Goal: Information Seeking & Learning: Find specific fact

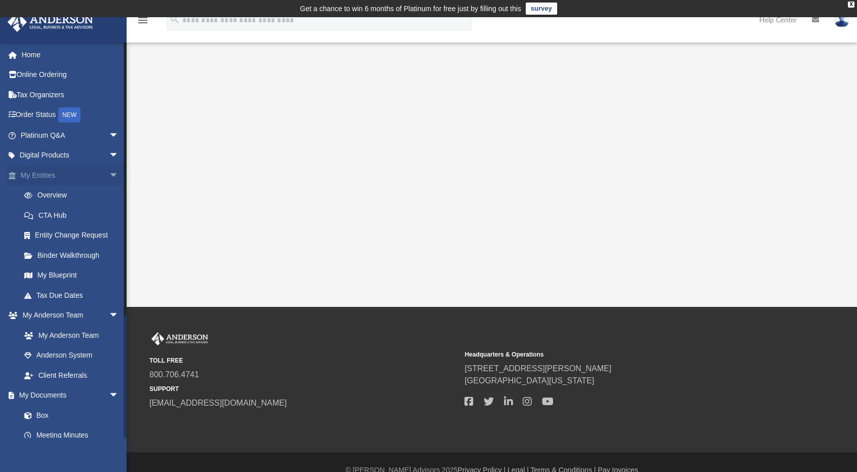
click at [109, 178] on span "arrow_drop_down" at bounding box center [119, 175] width 20 height 21
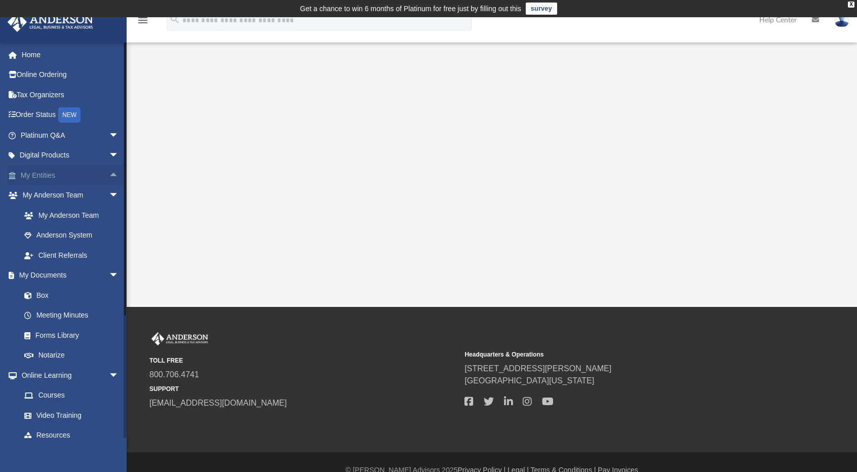
click at [109, 175] on span "arrow_drop_up" at bounding box center [119, 175] width 20 height 21
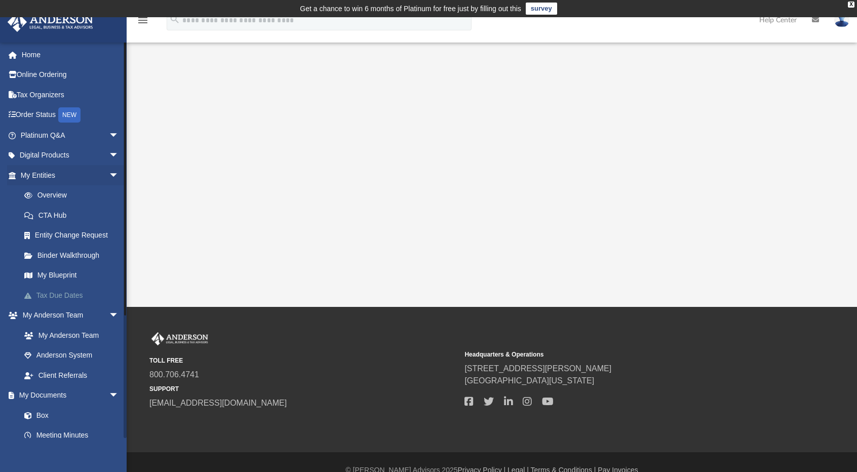
click at [58, 295] on link "Tax Due Dates" at bounding box center [74, 295] width 120 height 20
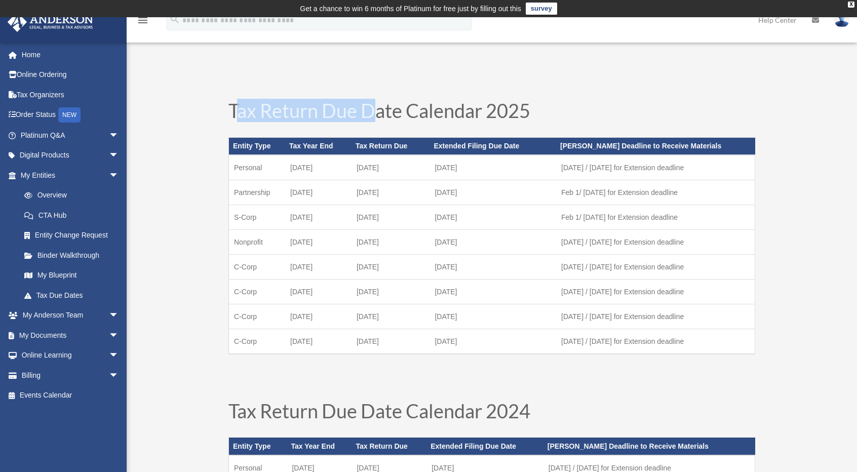
drag, startPoint x: 234, startPoint y: 109, endPoint x: 378, endPoint y: 88, distance: 145.4
drag, startPoint x: 225, startPoint y: 107, endPoint x: 482, endPoint y: 101, distance: 257.4
click at [482, 101] on div "Tax Return Due Date Calendar 2025 Entity Type Tax Year End Tax Return Due Exten…" at bounding box center [491, 241] width 547 height 300
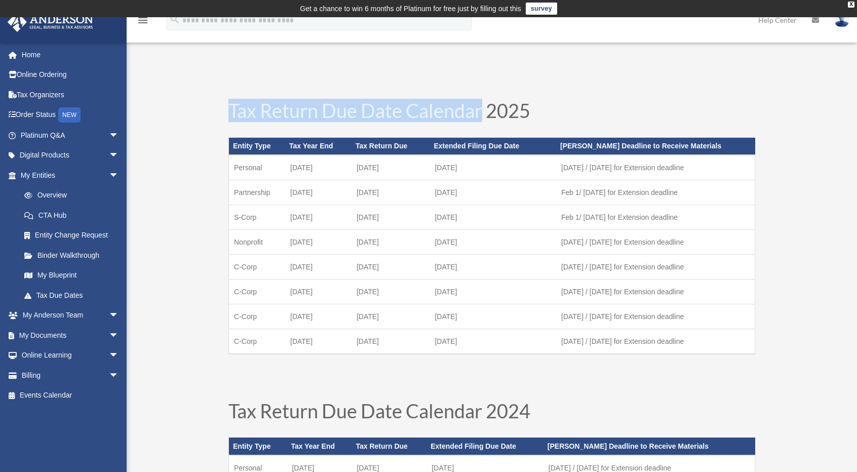
copy h1 "Tax Return Due Date Calendar"
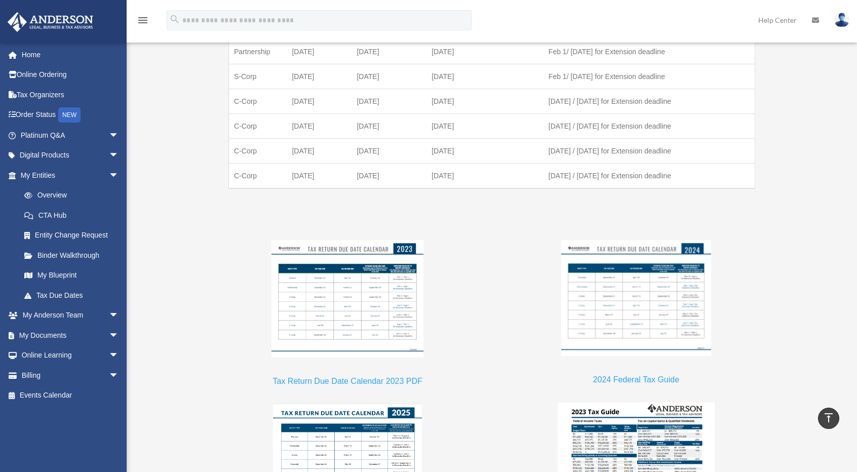
scroll to position [723, 0]
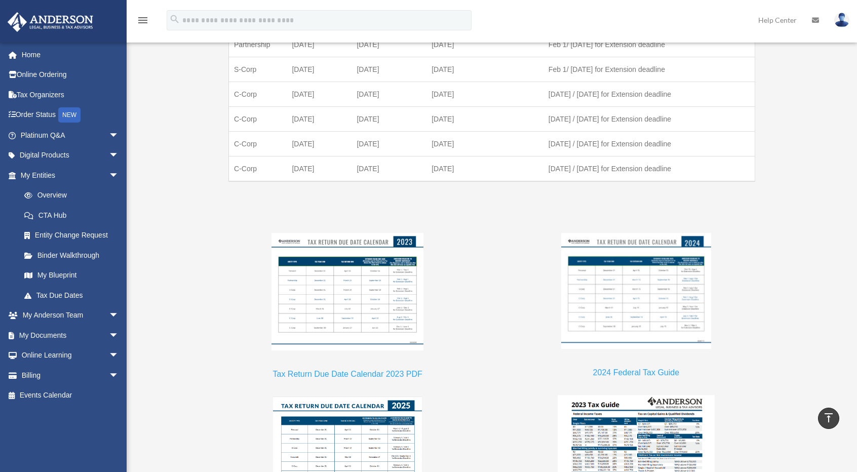
click at [651, 368] on link "2024 Federal Tax Guide" at bounding box center [636, 375] width 86 height 14
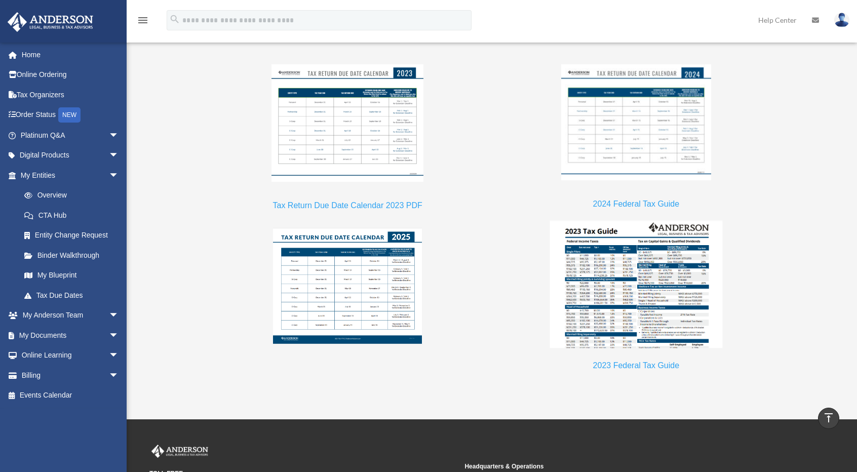
click at [642, 302] on img at bounding box center [636, 284] width 173 height 128
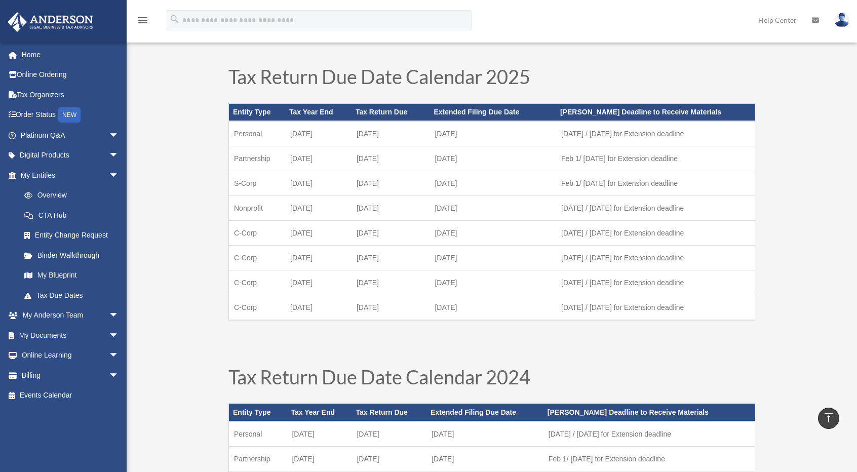
scroll to position [0, 0]
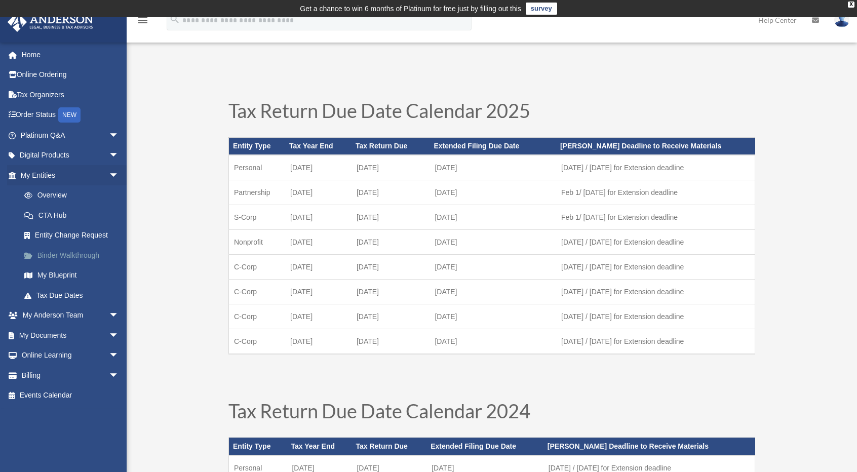
click at [64, 254] on link "Binder Walkthrough" at bounding box center [74, 255] width 120 height 20
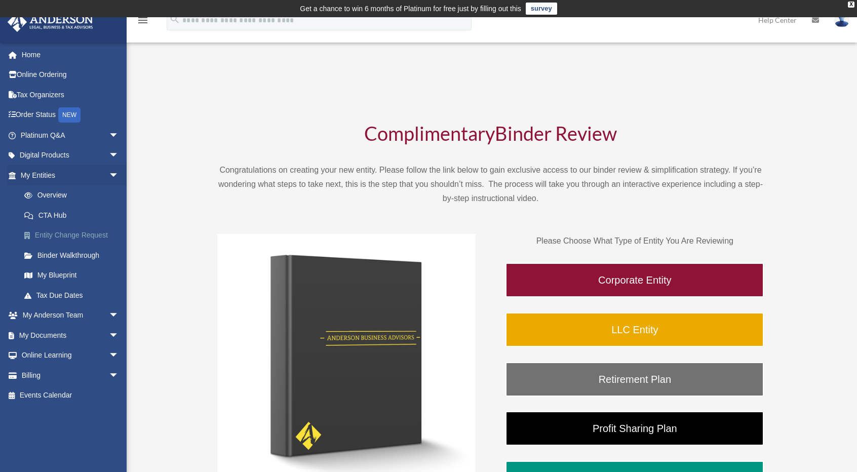
click at [57, 233] on link "Entity Change Request" at bounding box center [74, 235] width 120 height 20
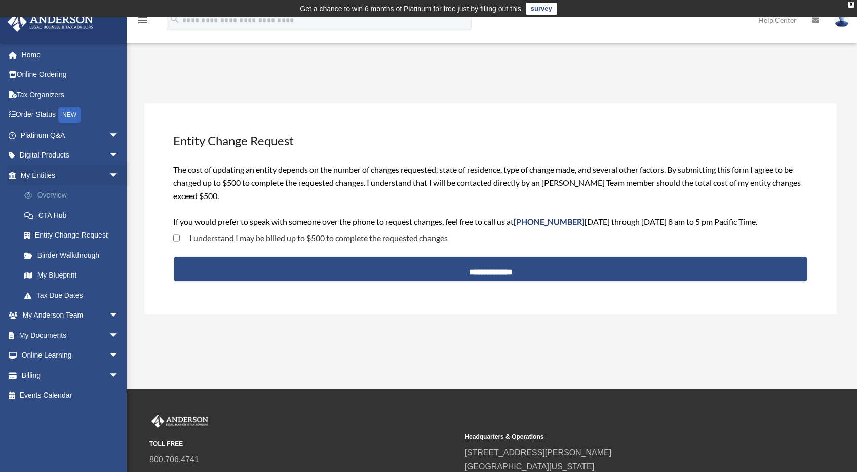
click at [60, 197] on link "Overview" at bounding box center [74, 195] width 120 height 20
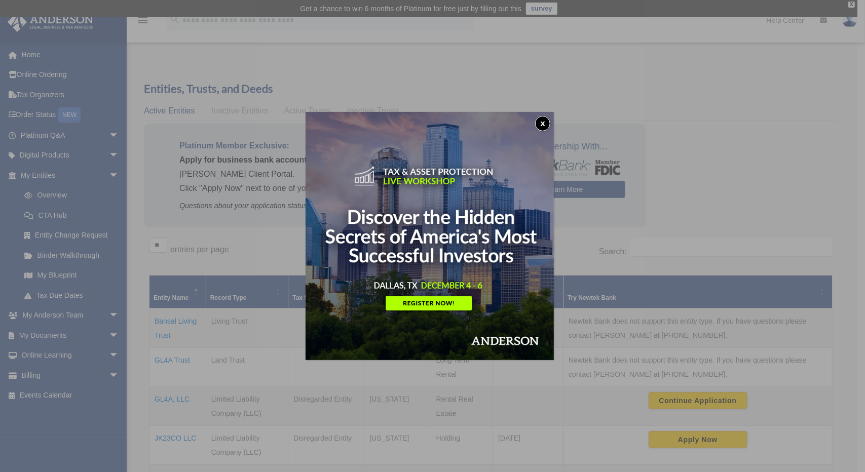
click at [547, 125] on button "x" at bounding box center [542, 123] width 15 height 15
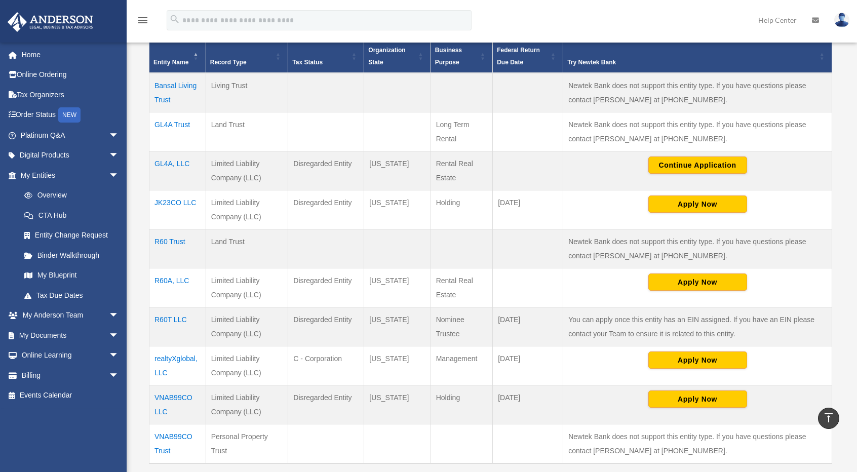
scroll to position [235, 0]
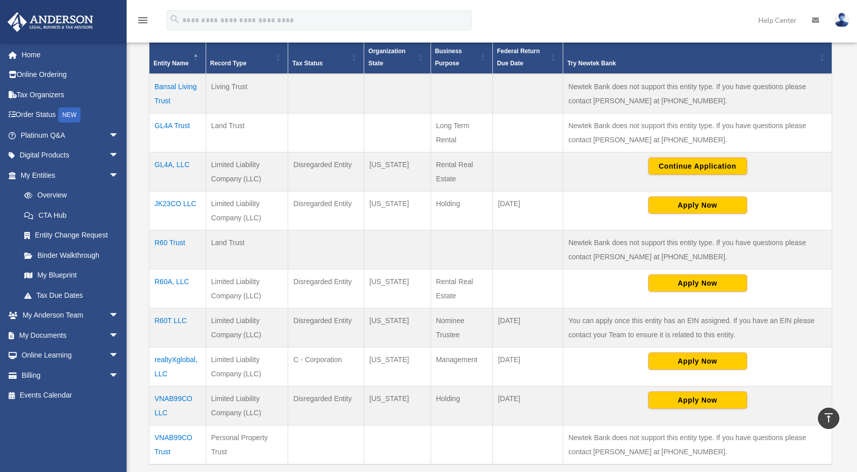
drag, startPoint x: 169, startPoint y: 53, endPoint x: 271, endPoint y: 80, distance: 105.3
click at [271, 80] on table "Entity Name Record Type Tax Status Organization State Business Purpose Federal …" at bounding box center [490, 253] width 683 height 425
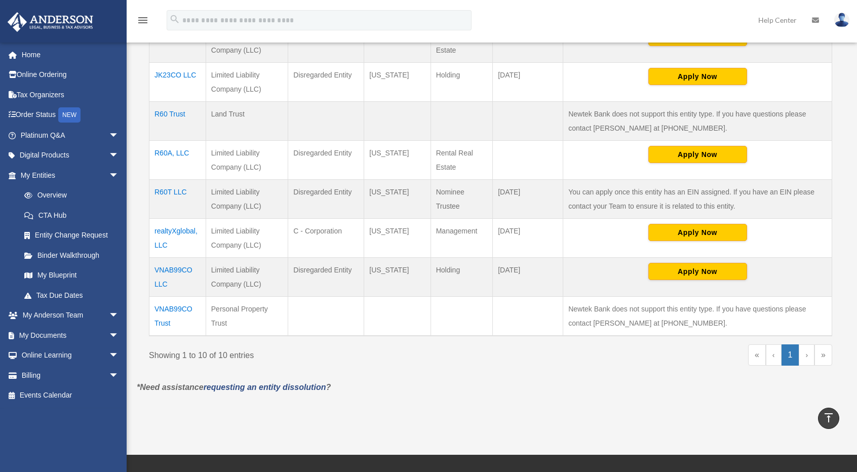
scroll to position [426, 0]
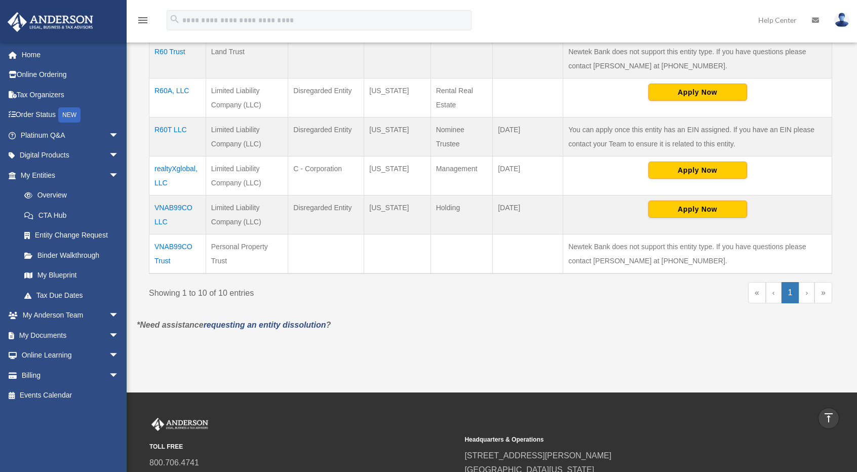
drag, startPoint x: 153, startPoint y: 84, endPoint x: 296, endPoint y: 254, distance: 221.9
click at [296, 254] on tbody "Bansal Living Trust Living Trust Newtek Bank does not support this entity type.…" at bounding box center [490, 78] width 683 height 391
copy tbody "Bansal Living Trust Living Trust Newtek Bank does not support this entity type.…"
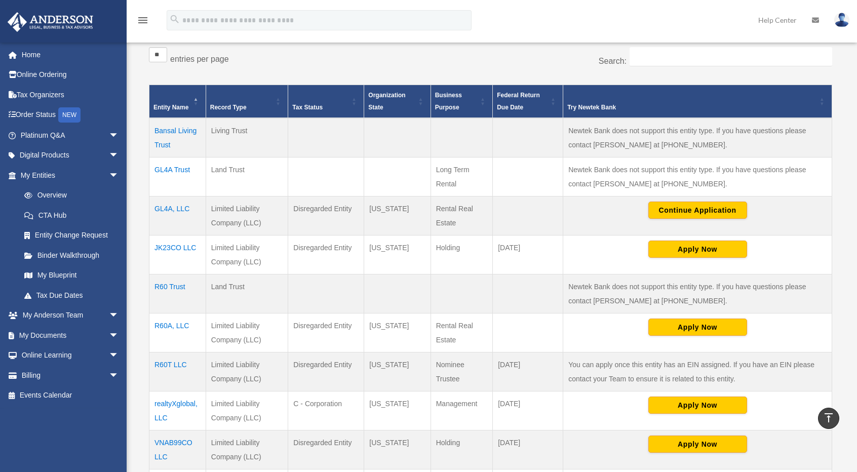
scroll to position [190, 0]
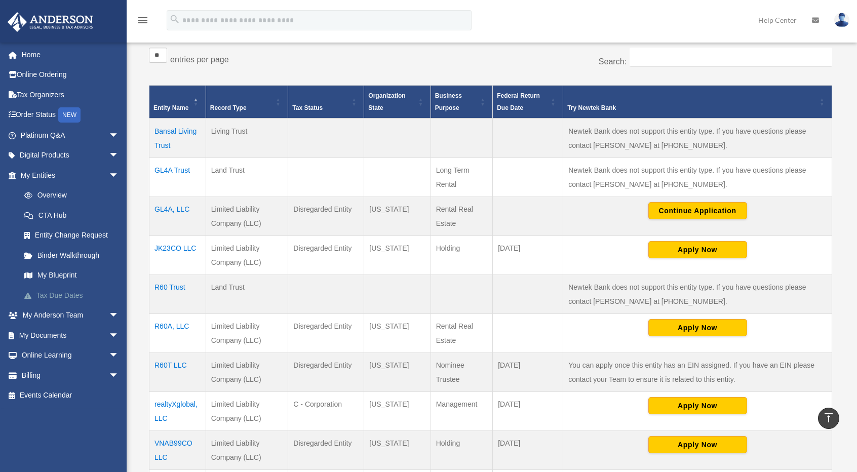
click at [60, 287] on link "Tax Due Dates" at bounding box center [74, 295] width 120 height 20
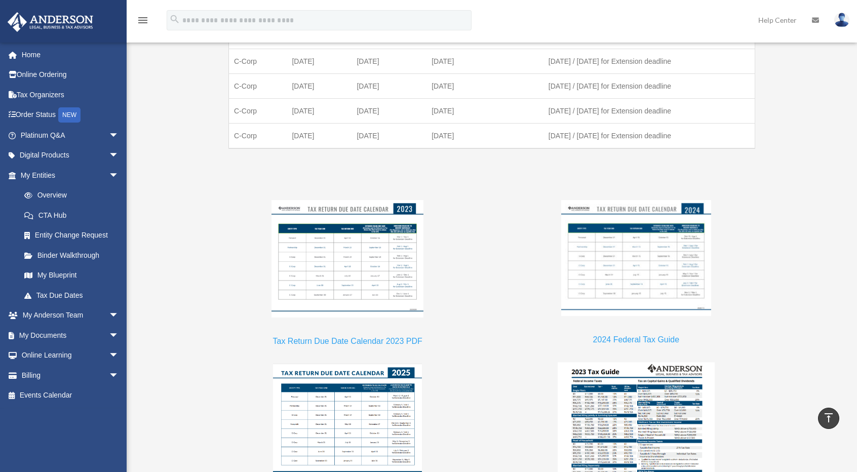
scroll to position [759, 0]
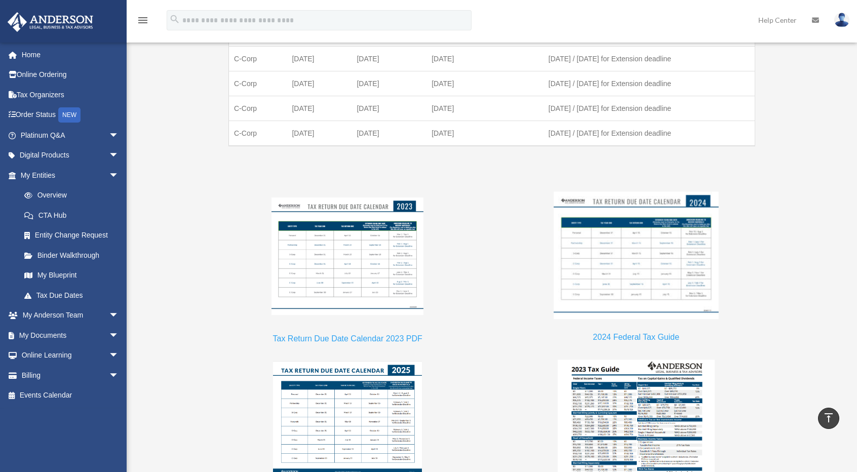
click at [658, 240] on img at bounding box center [636, 256] width 165 height 128
